Goal: Find specific page/section: Find specific page/section

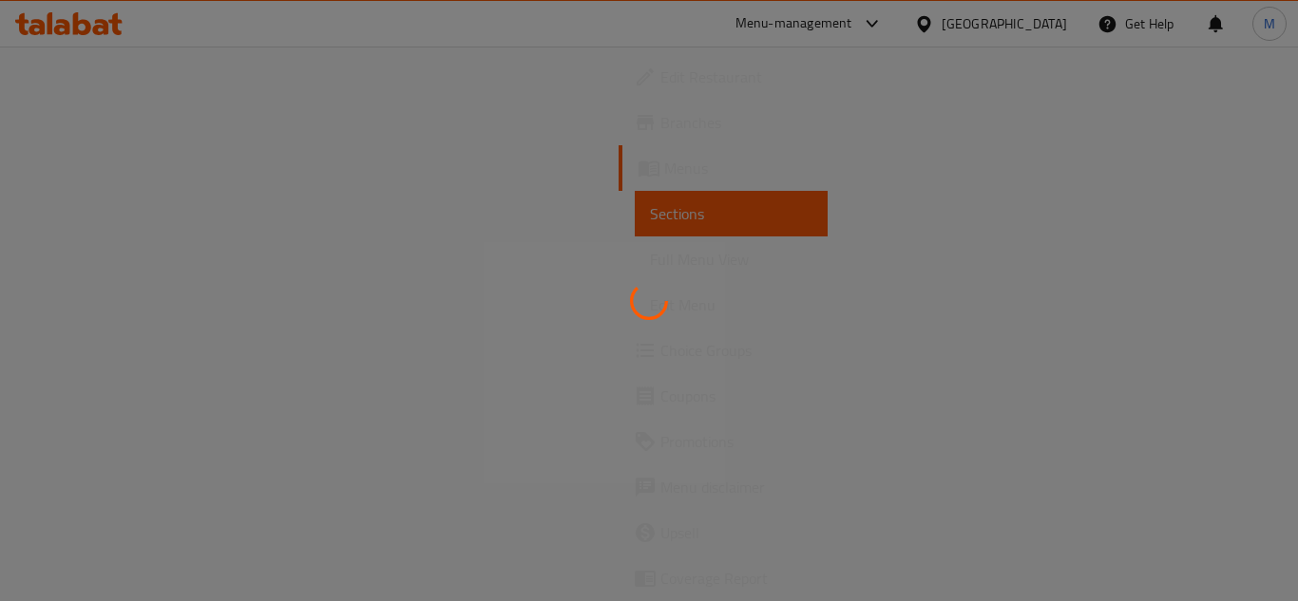
click at [934, 27] on div at bounding box center [649, 300] width 1298 height 601
click at [961, 13] on div at bounding box center [649, 300] width 1298 height 601
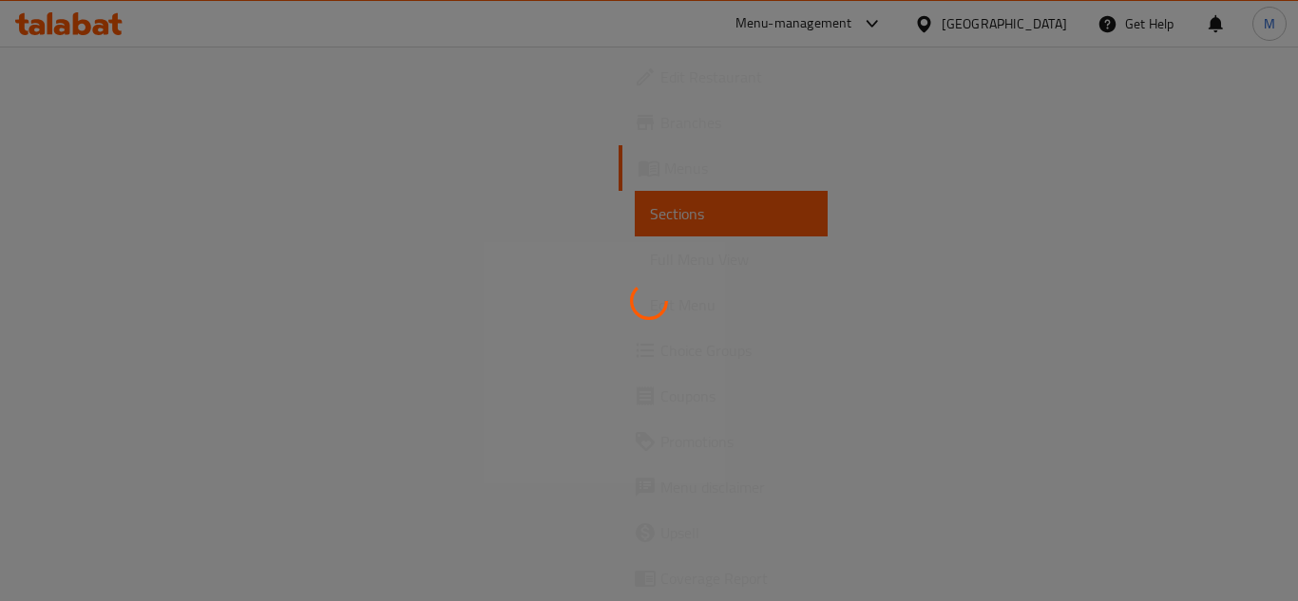
click at [961, 13] on div at bounding box center [649, 300] width 1298 height 601
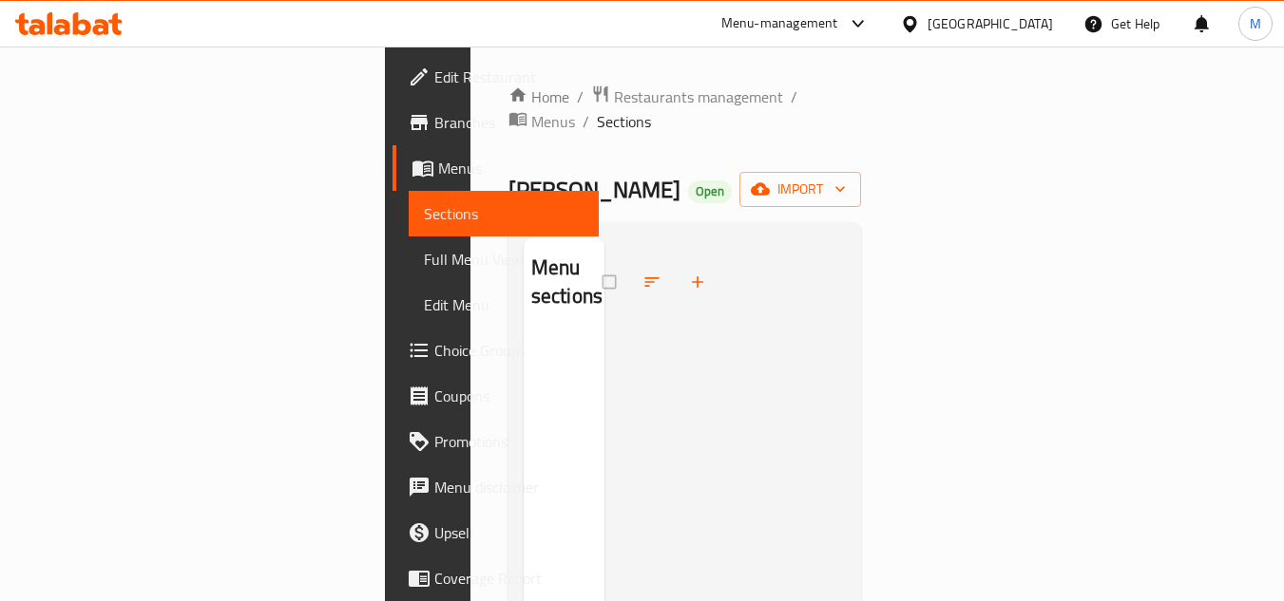
click at [936, 13] on div "[GEOGRAPHIC_DATA]" at bounding box center [989, 23] width 125 height 21
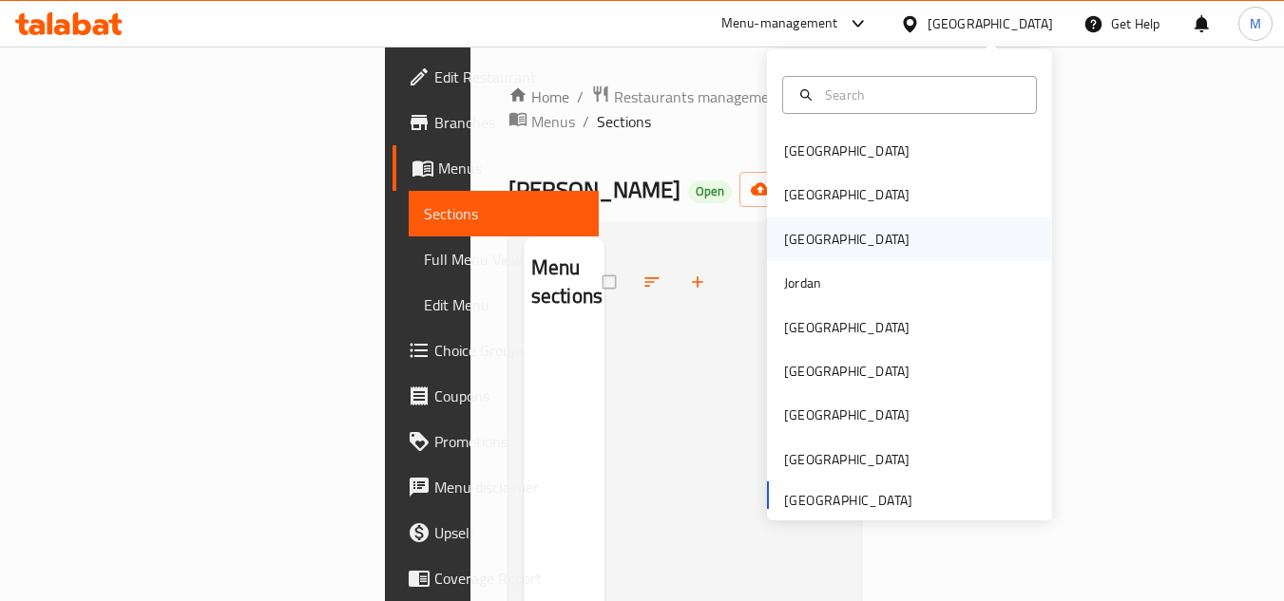
scroll to position [10, 0]
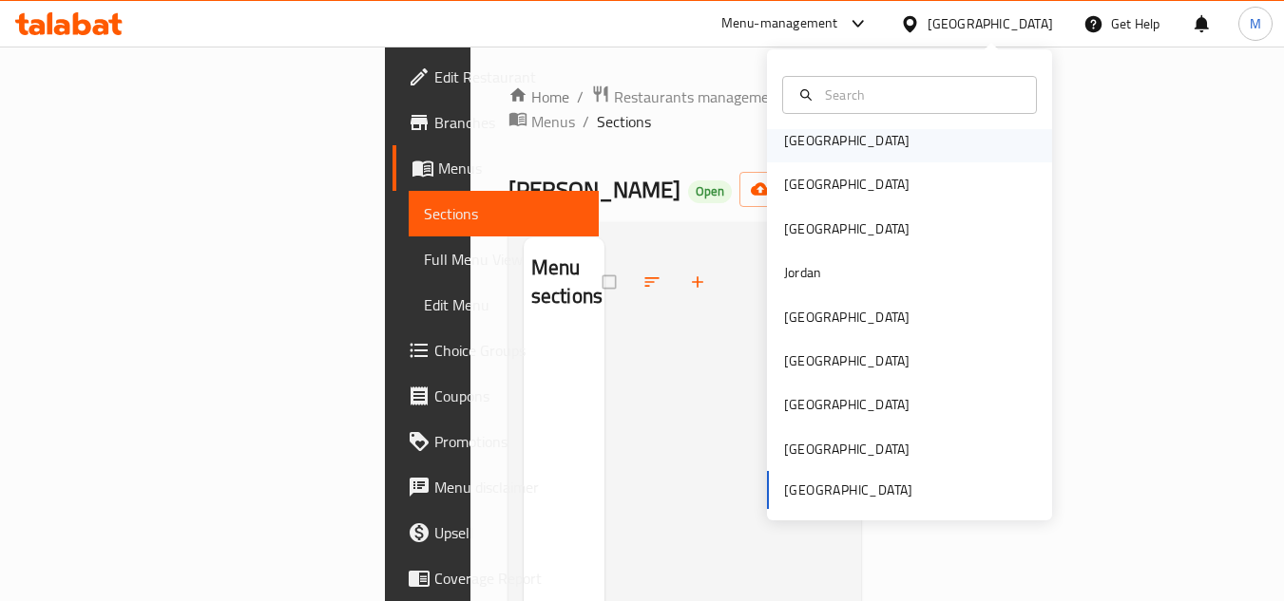
click at [812, 151] on div "[GEOGRAPHIC_DATA]" at bounding box center [846, 140] width 125 height 21
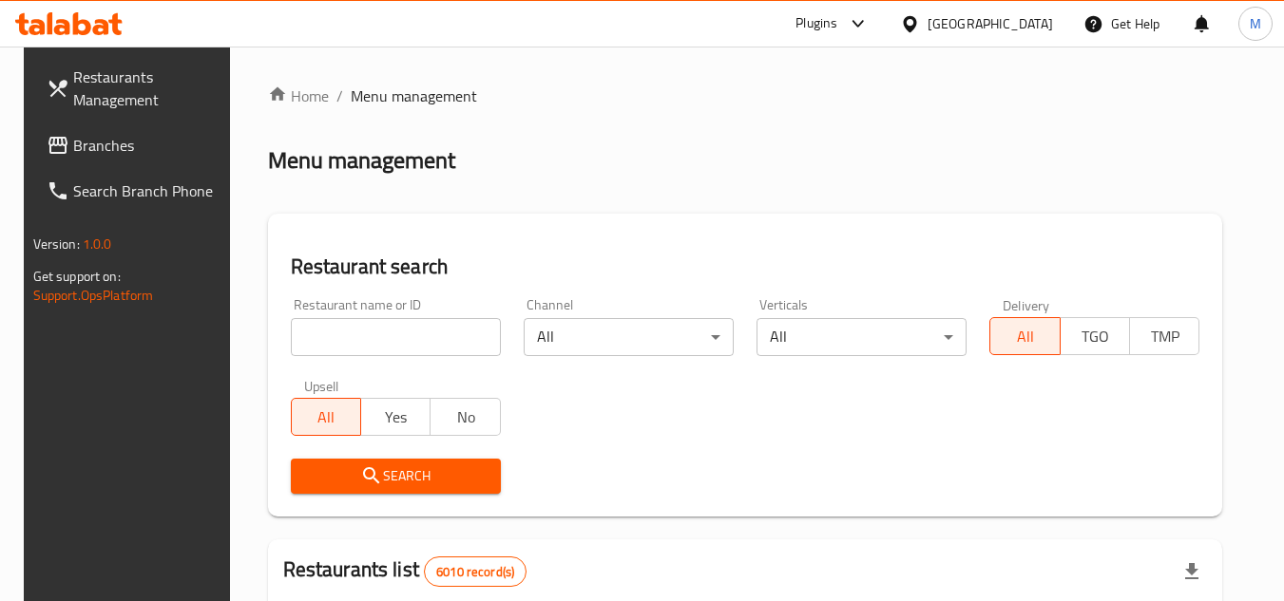
click at [869, 27] on div at bounding box center [853, 23] width 31 height 23
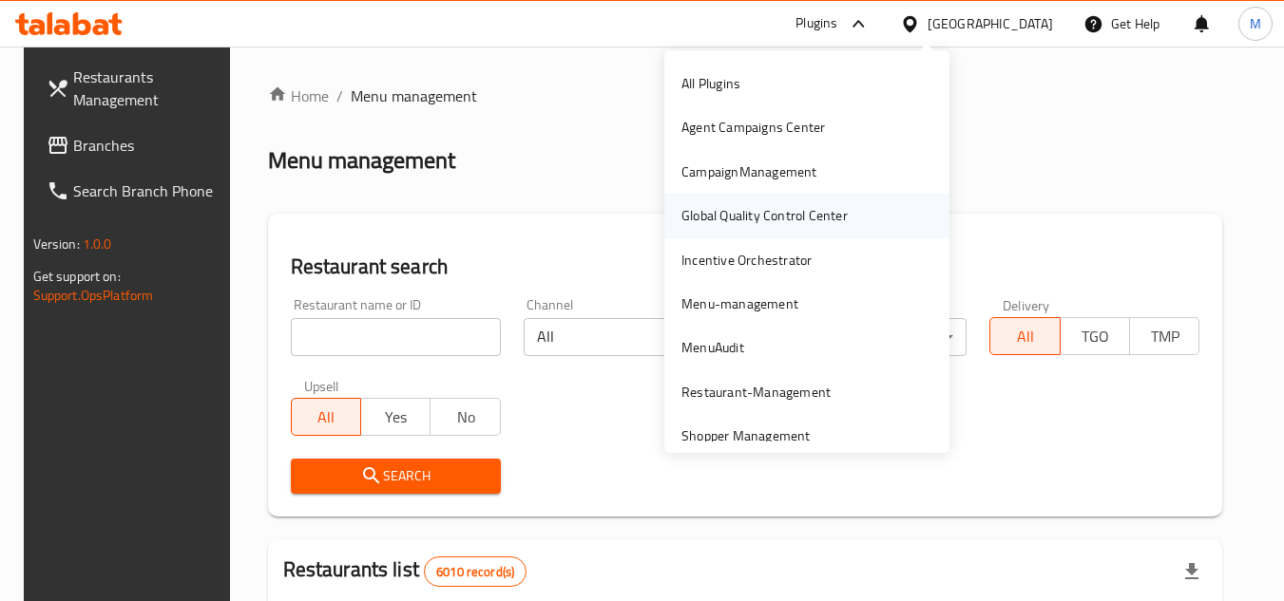
click at [824, 219] on div "Global Quality Control Center" at bounding box center [764, 215] width 166 height 21
